Goal: Complete application form

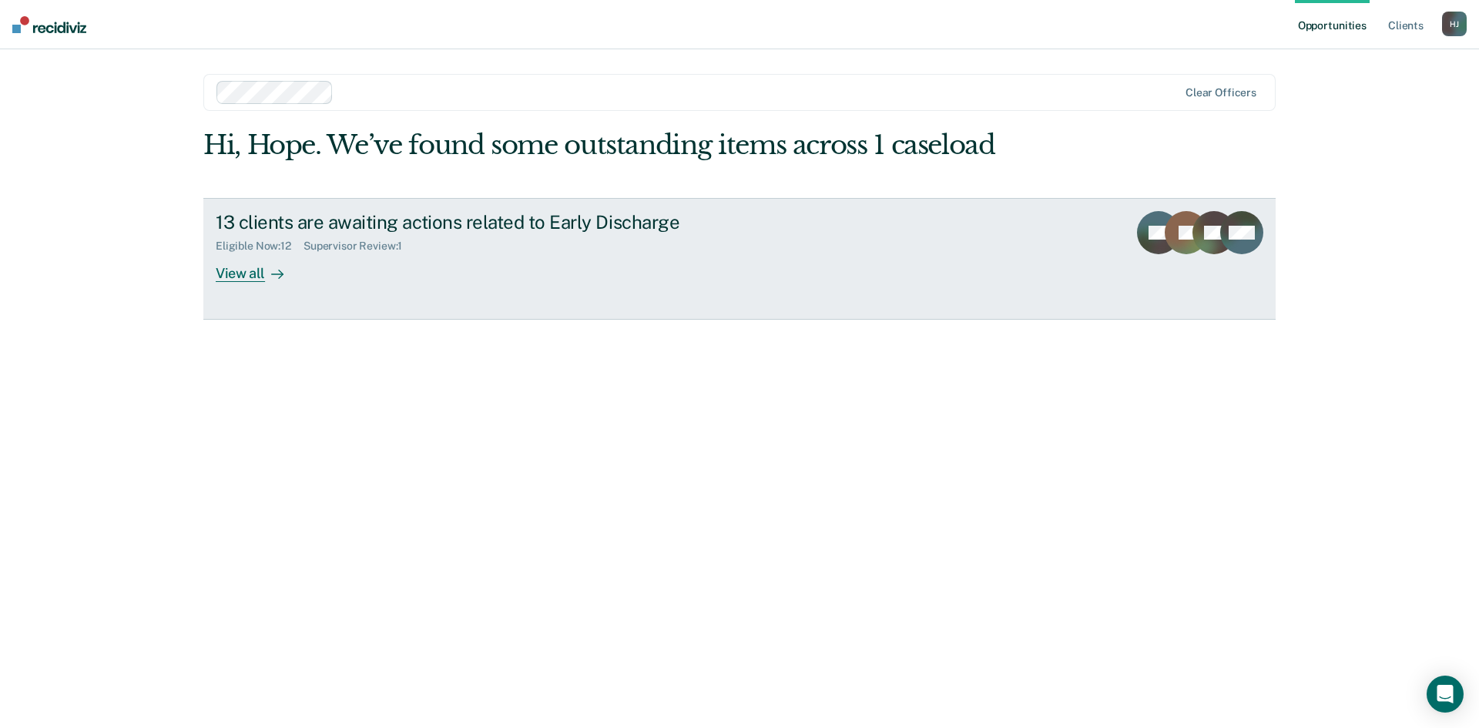
click at [283, 270] on icon at bounding box center [277, 274] width 12 height 12
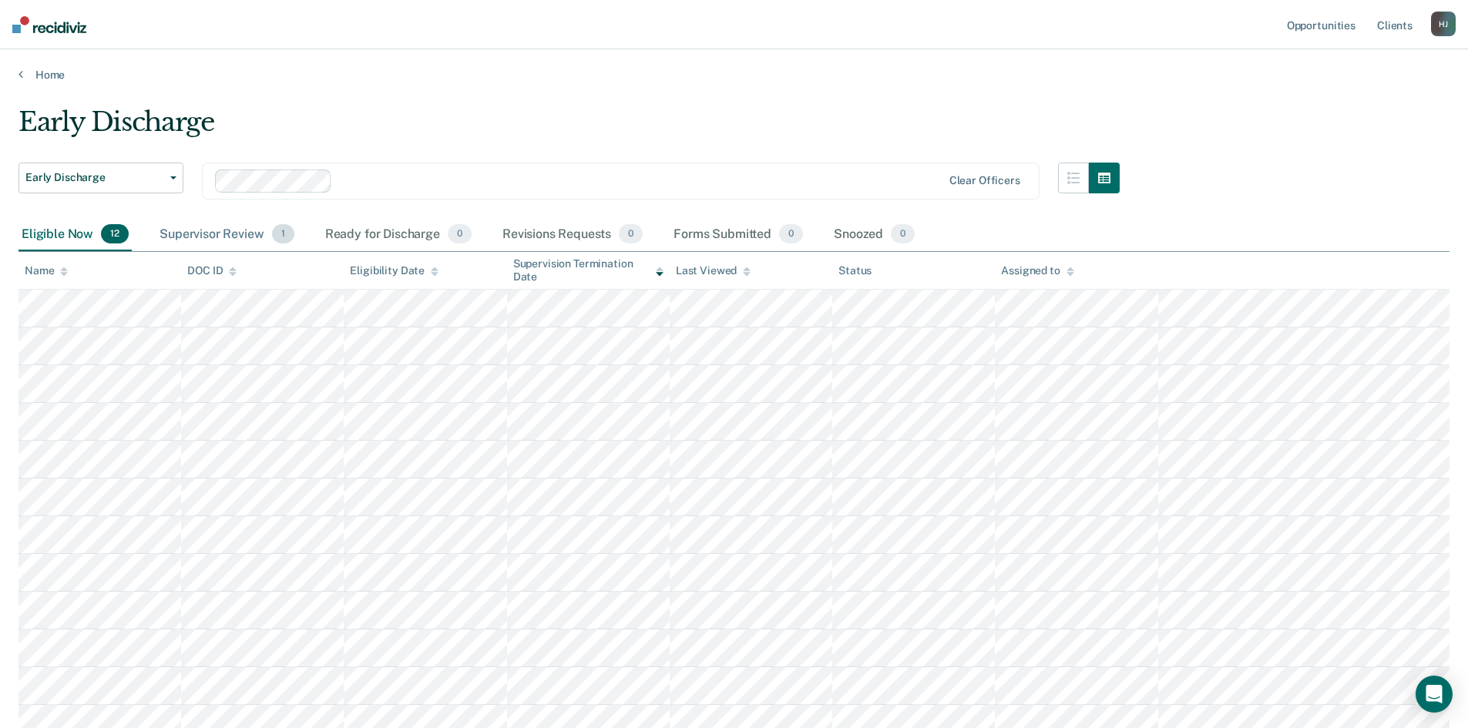
click at [250, 233] on div "Supervisor Review 1" at bounding box center [226, 235] width 141 height 34
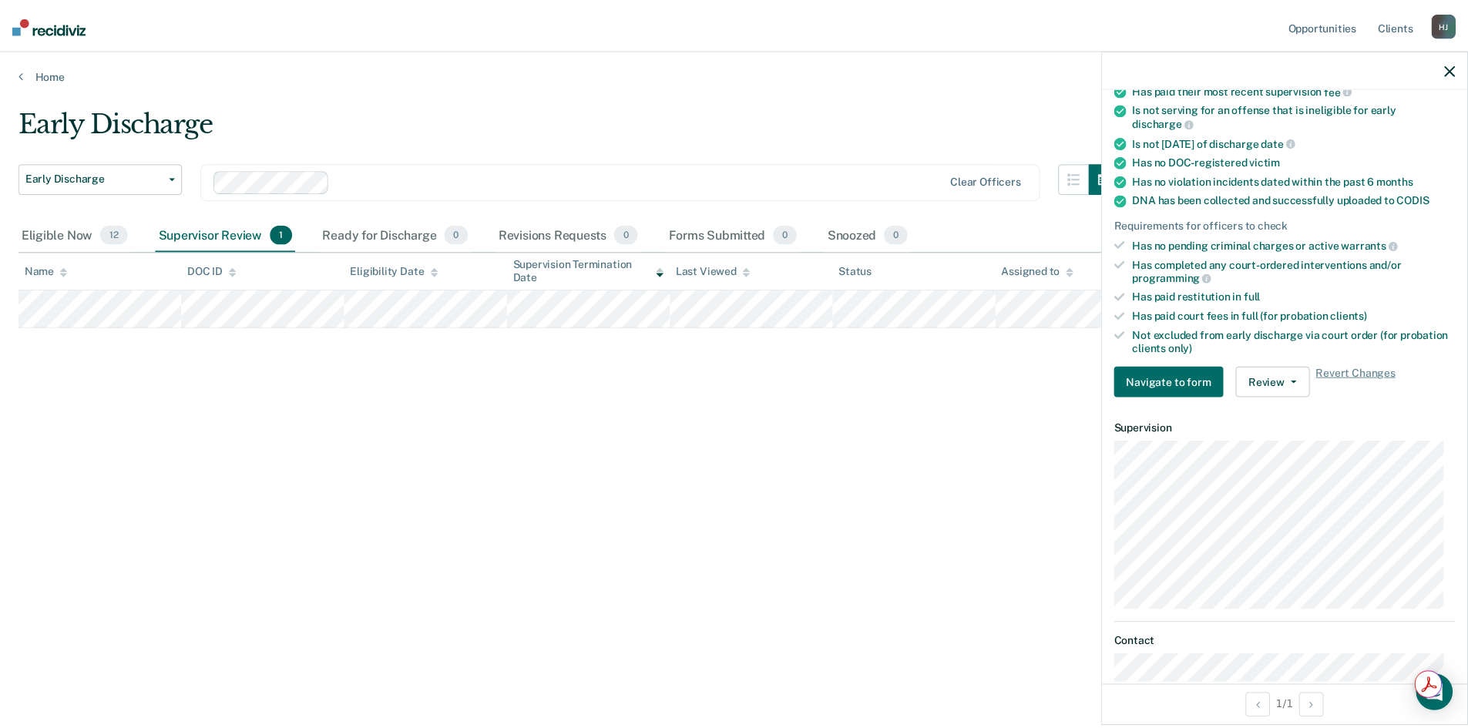
scroll to position [308, 0]
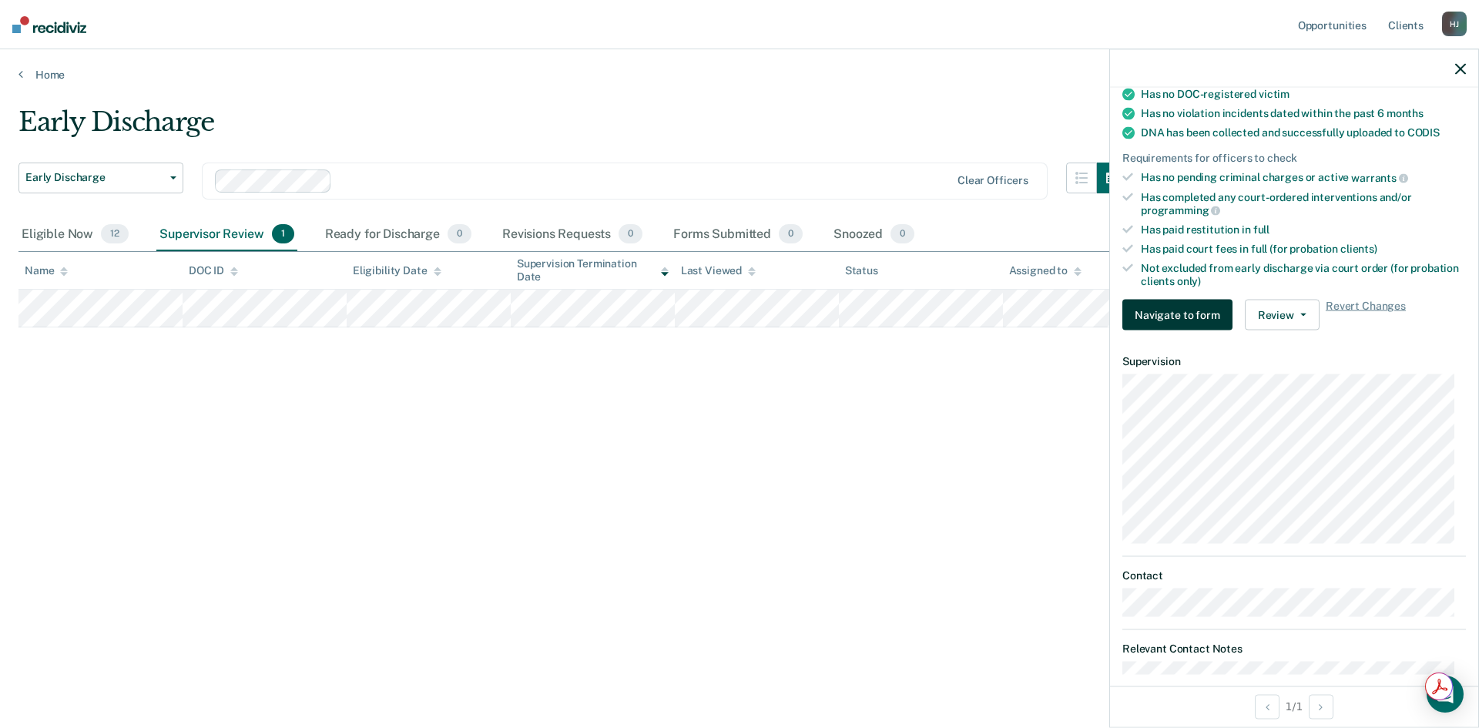
click at [1162, 308] on button "Navigate to form" at bounding box center [1178, 315] width 110 height 31
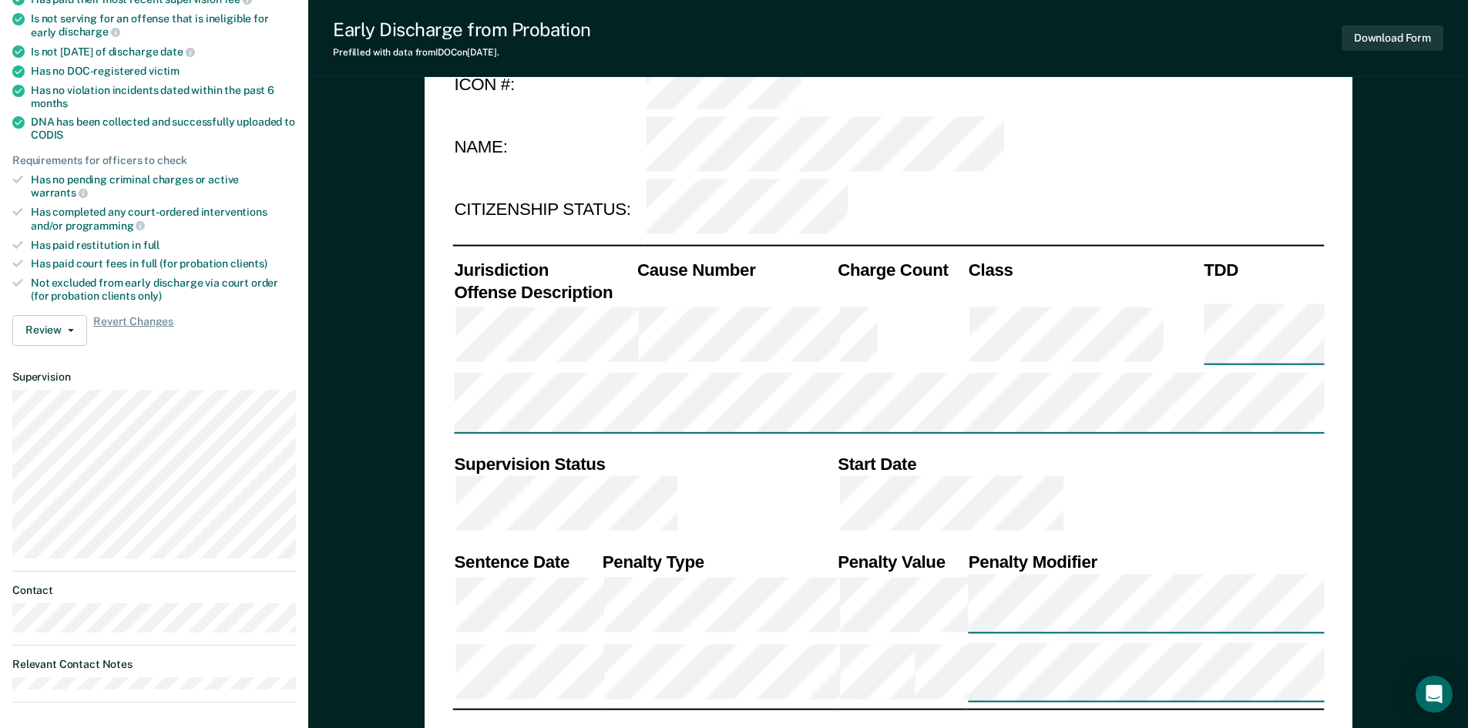
type textarea "x"
